Goal: Task Accomplishment & Management: Manage account settings

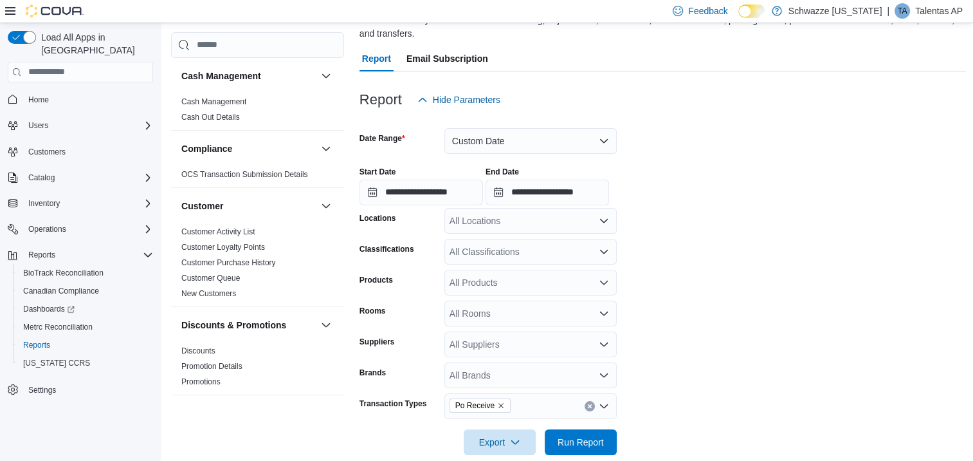
scroll to position [129, 0]
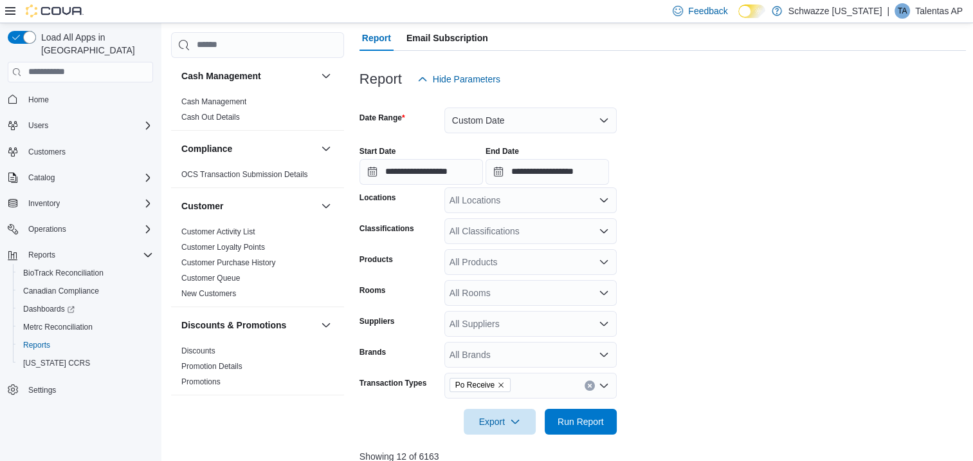
click at [864, 14] on p "Schwazze [US_STATE]" at bounding box center [836, 10] width 94 height 15
click at [924, 9] on p "Talentas AP" at bounding box center [939, 10] width 48 height 15
click at [928, 13] on p "Talentas AP" at bounding box center [939, 10] width 48 height 15
click at [882, 129] on span "Sign Out" at bounding box center [880, 122] width 35 height 13
